Goal: Transaction & Acquisition: Purchase product/service

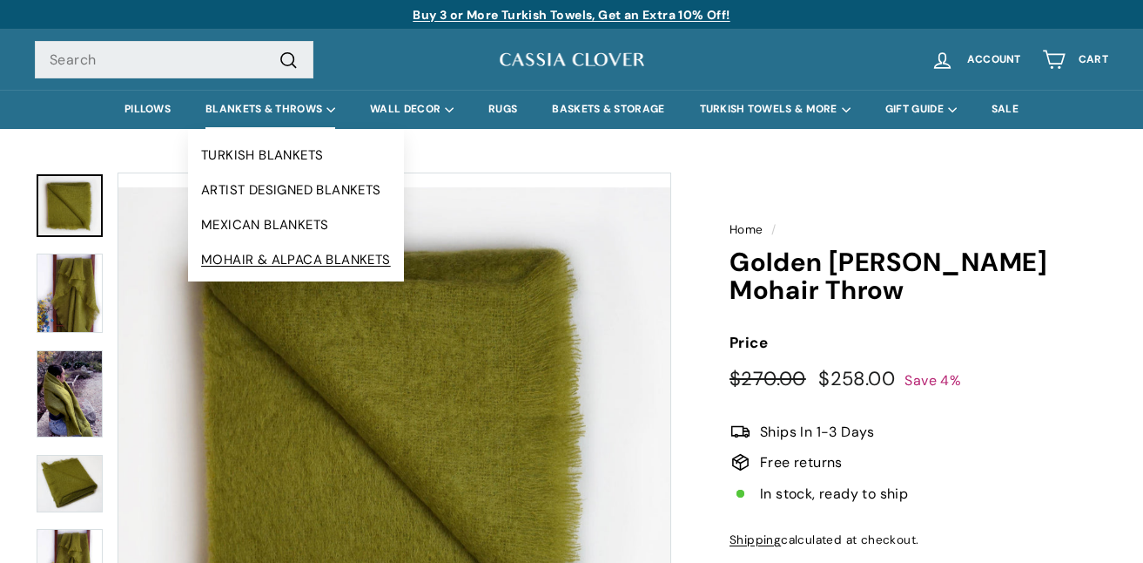
click at [282, 253] on link "MOHAIR & ALPACA BLANKETS" at bounding box center [296, 259] width 216 height 35
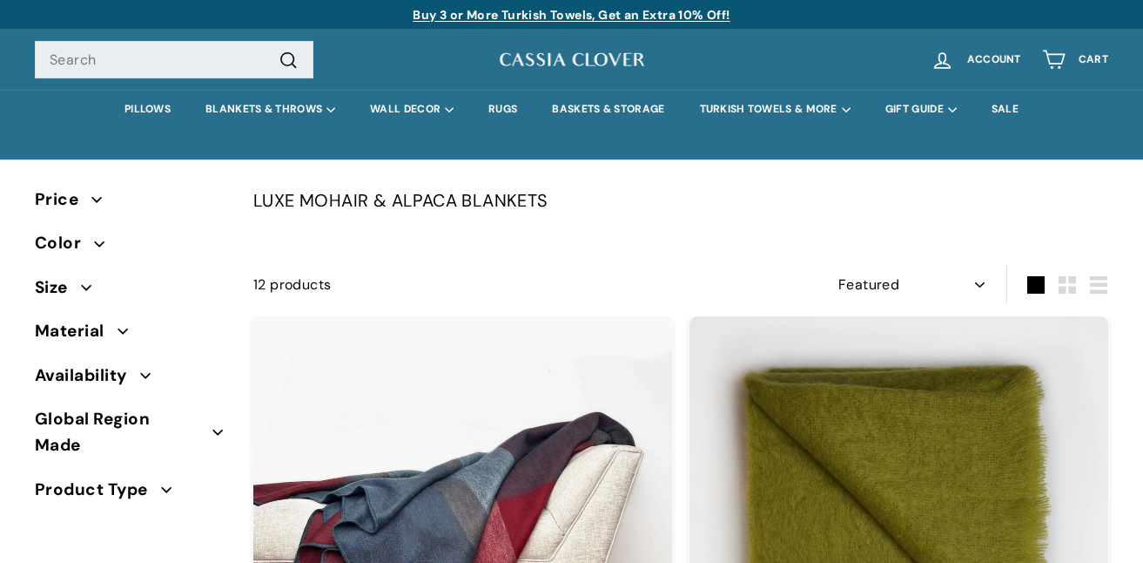
select select "manual"
